Goal: Task Accomplishment & Management: Manage account settings

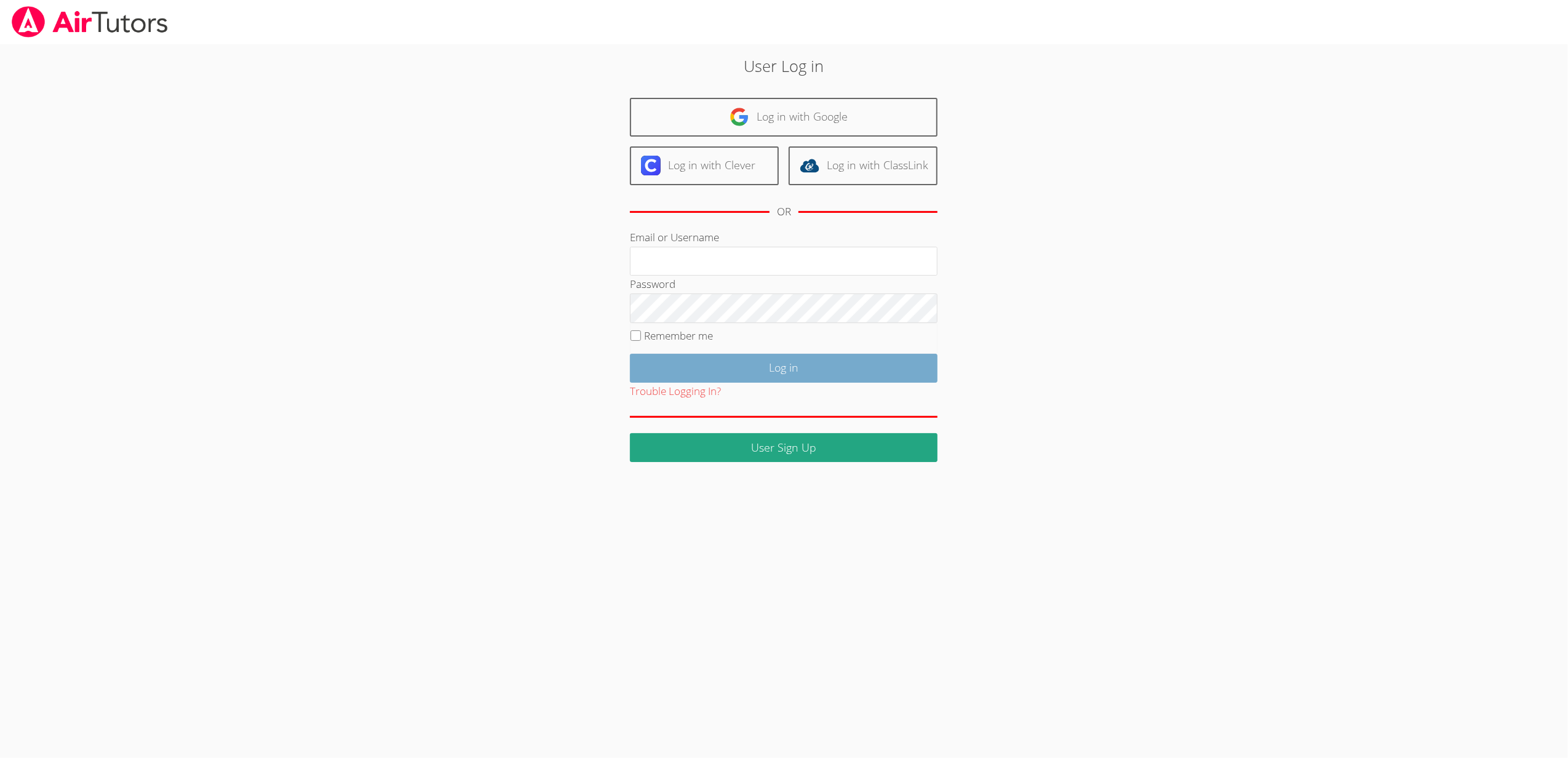
type input "sbrinkley26@gmail.com"
click at [902, 374] on input "Log in" at bounding box center [784, 368] width 308 height 29
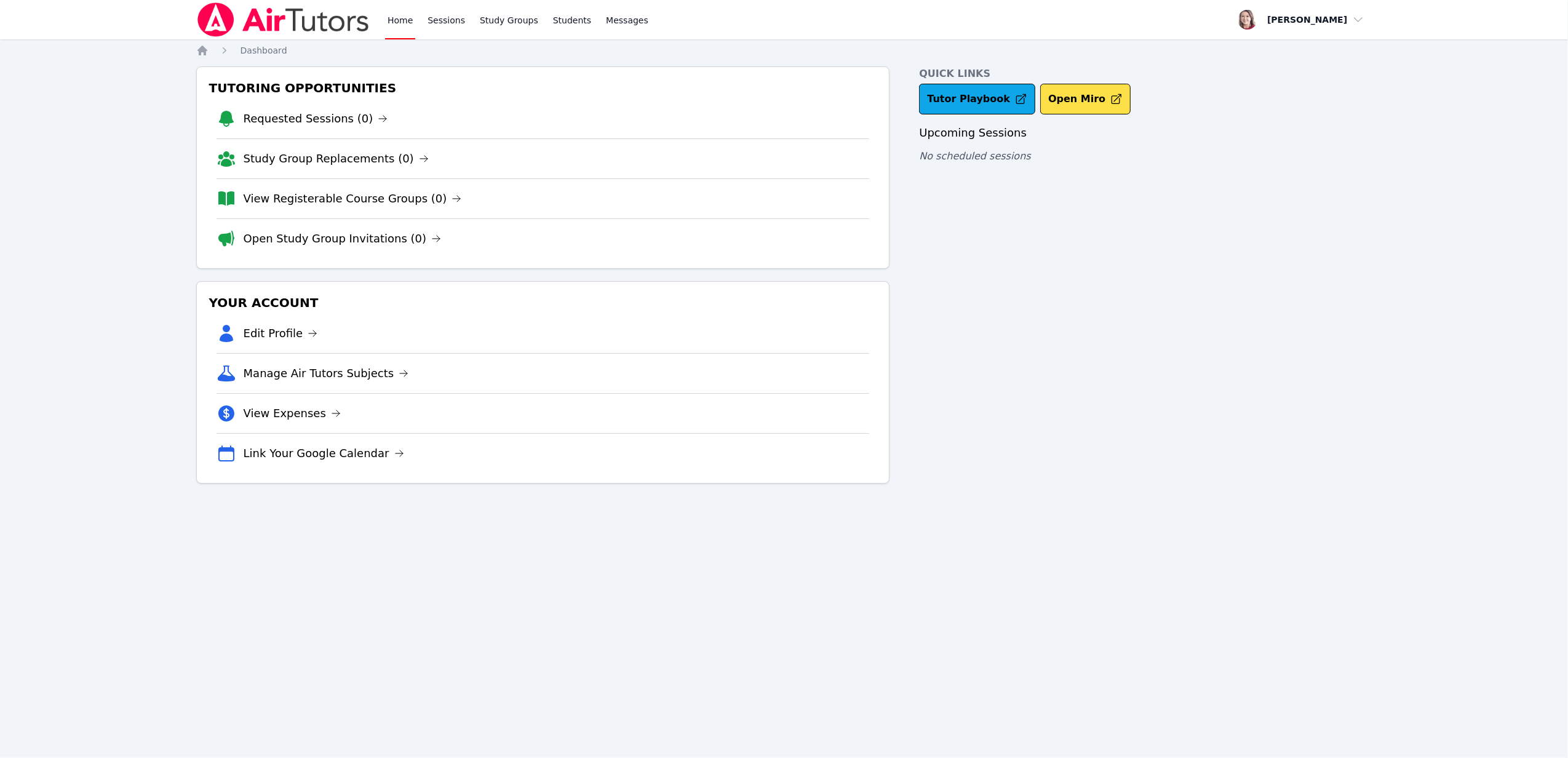
click at [325, 237] on link "Open Study Group Invitations (0)" at bounding box center [342, 238] width 198 height 17
